Goal: Find specific page/section: Locate a particular part of the current website

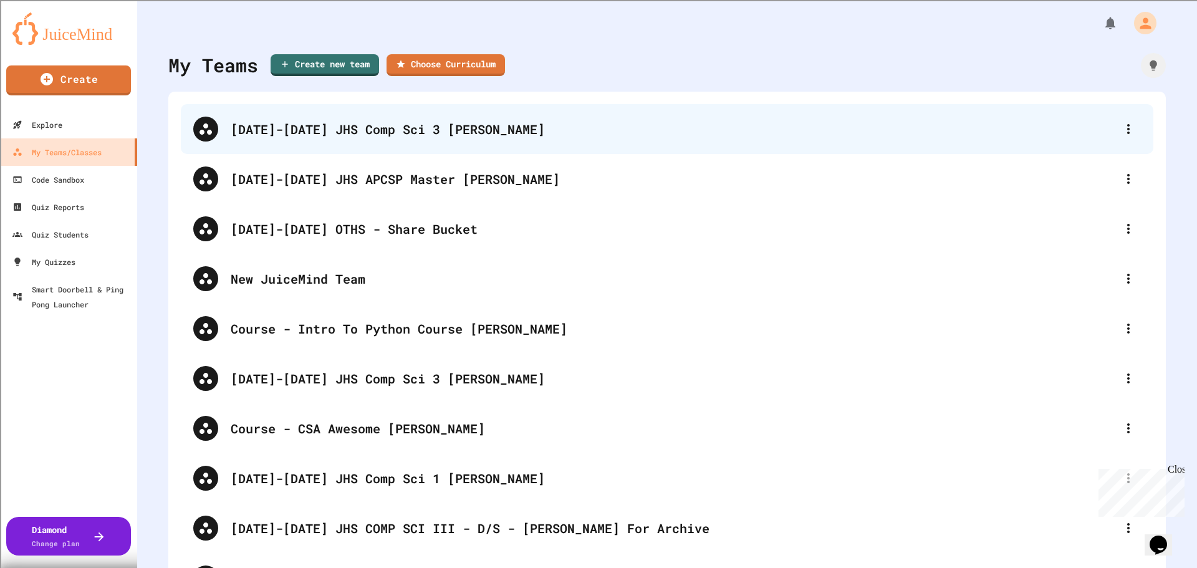
click at [432, 134] on div "[DATE]-[DATE] JHS Comp Sci 3 [PERSON_NAME]" at bounding box center [673, 129] width 885 height 19
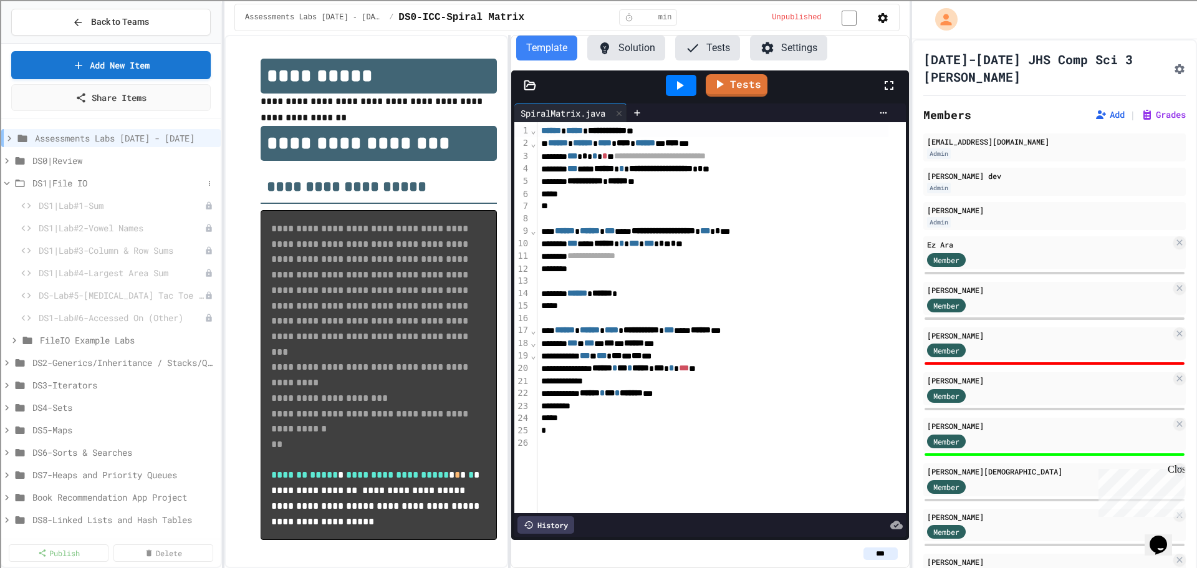
click at [11, 183] on icon at bounding box center [6, 183] width 11 height 11
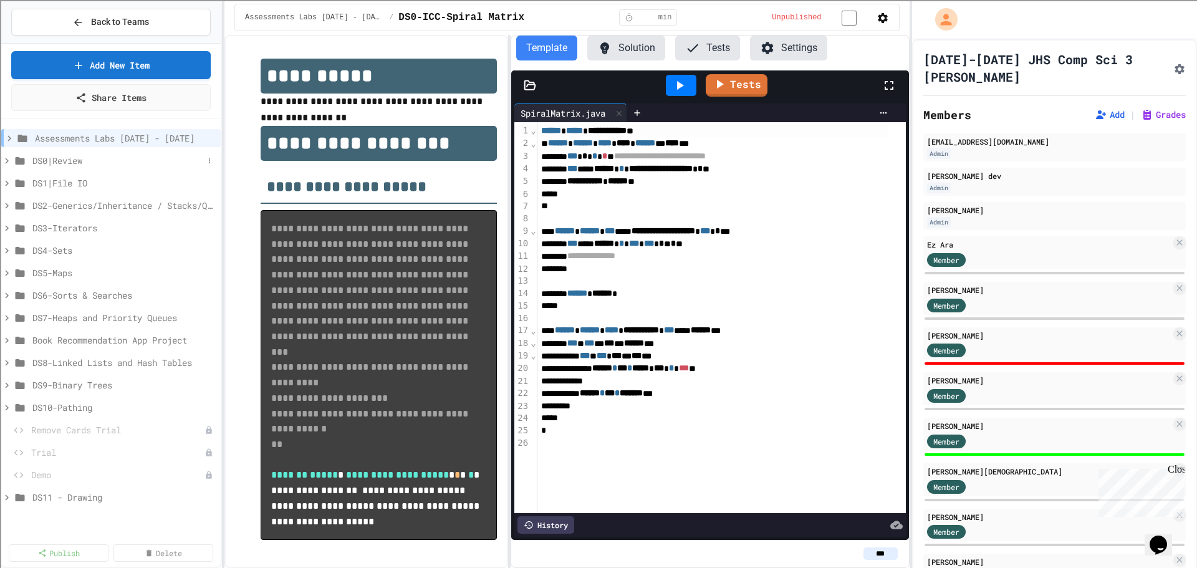
click at [6, 157] on icon at bounding box center [6, 160] width 11 height 11
